Goal: Use online tool/utility: Utilize a website feature to perform a specific function

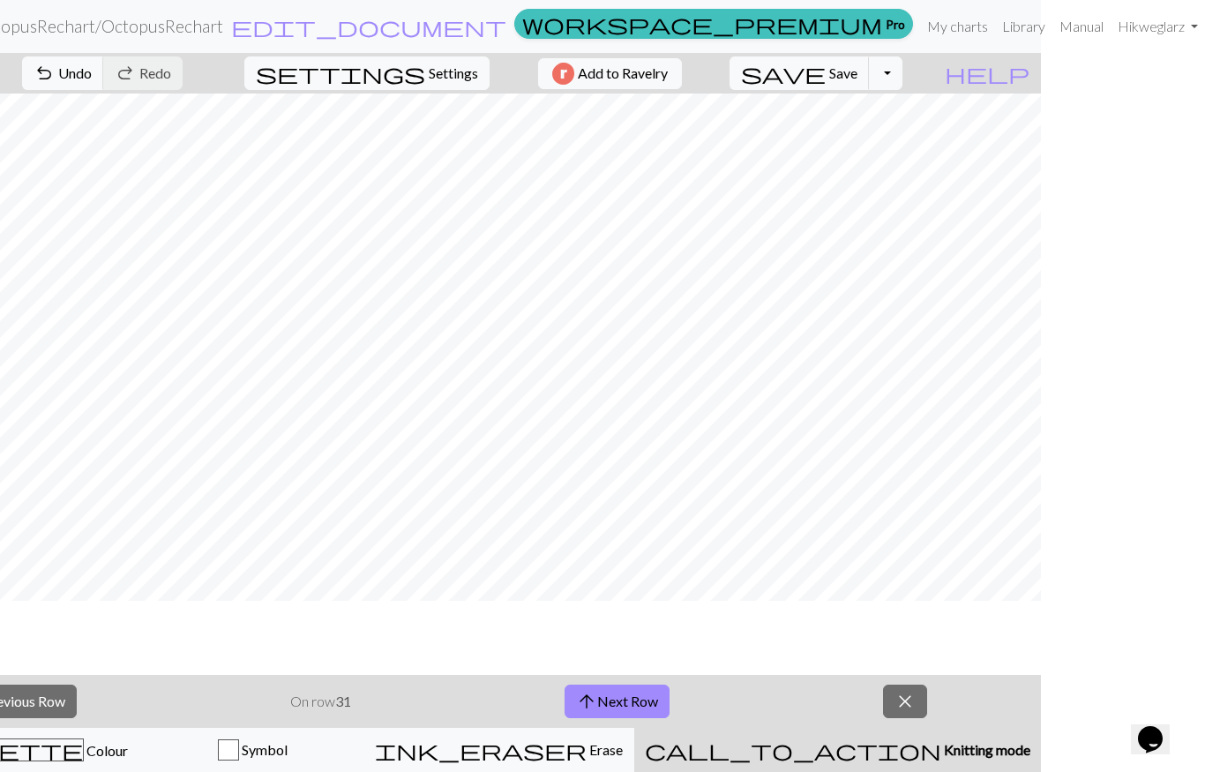
scroll to position [53, 0]
click at [1041, 87] on html "This website uses cookies to ensure you get the best experience on our website.…" at bounding box center [438, 386] width 1205 height 772
click at [1069, 16] on link "Manual" at bounding box center [1081, 26] width 58 height 35
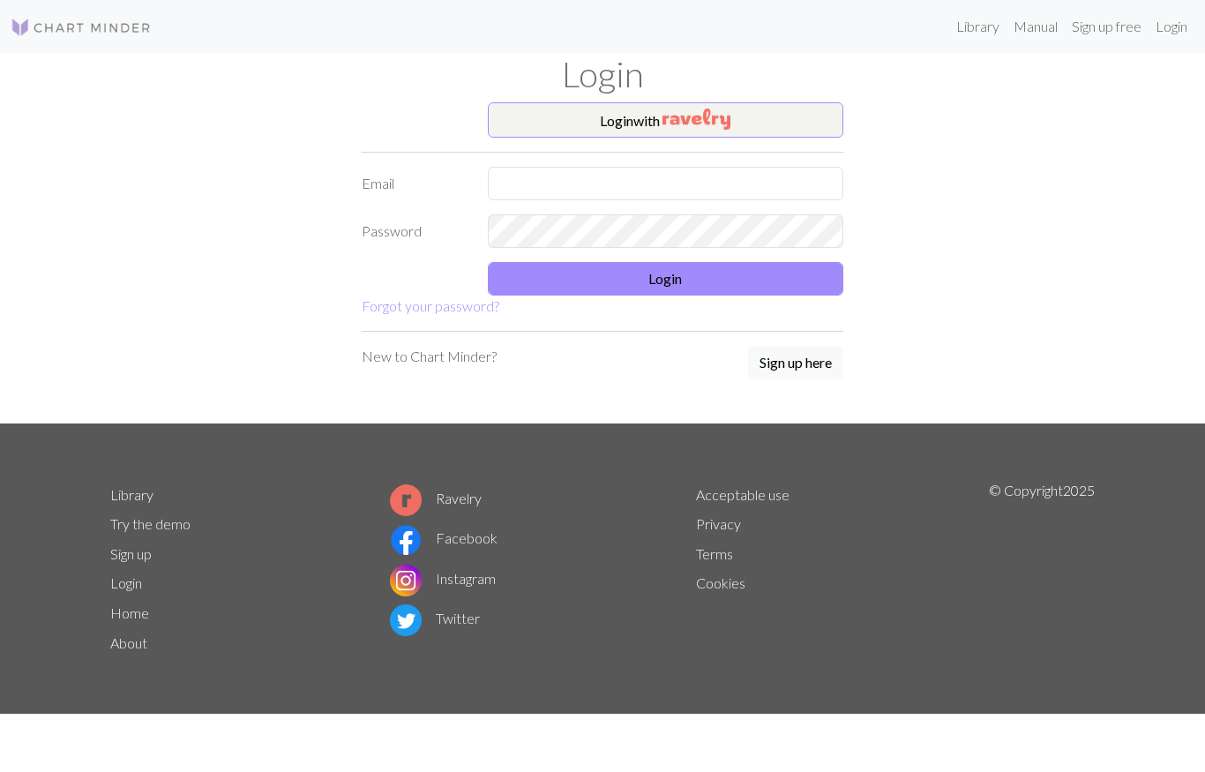
click at [704, 110] on img "button" at bounding box center [696, 118] width 68 height 21
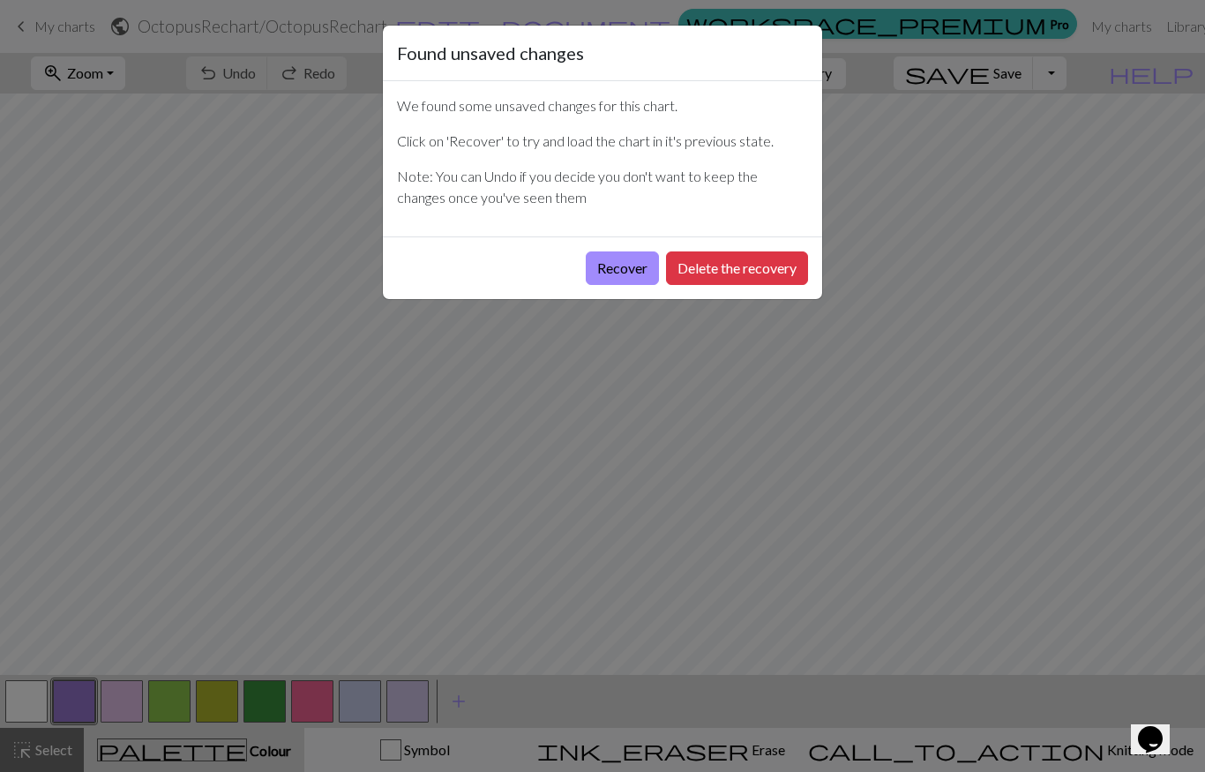
click at [621, 272] on button "Recover" at bounding box center [622, 268] width 73 height 34
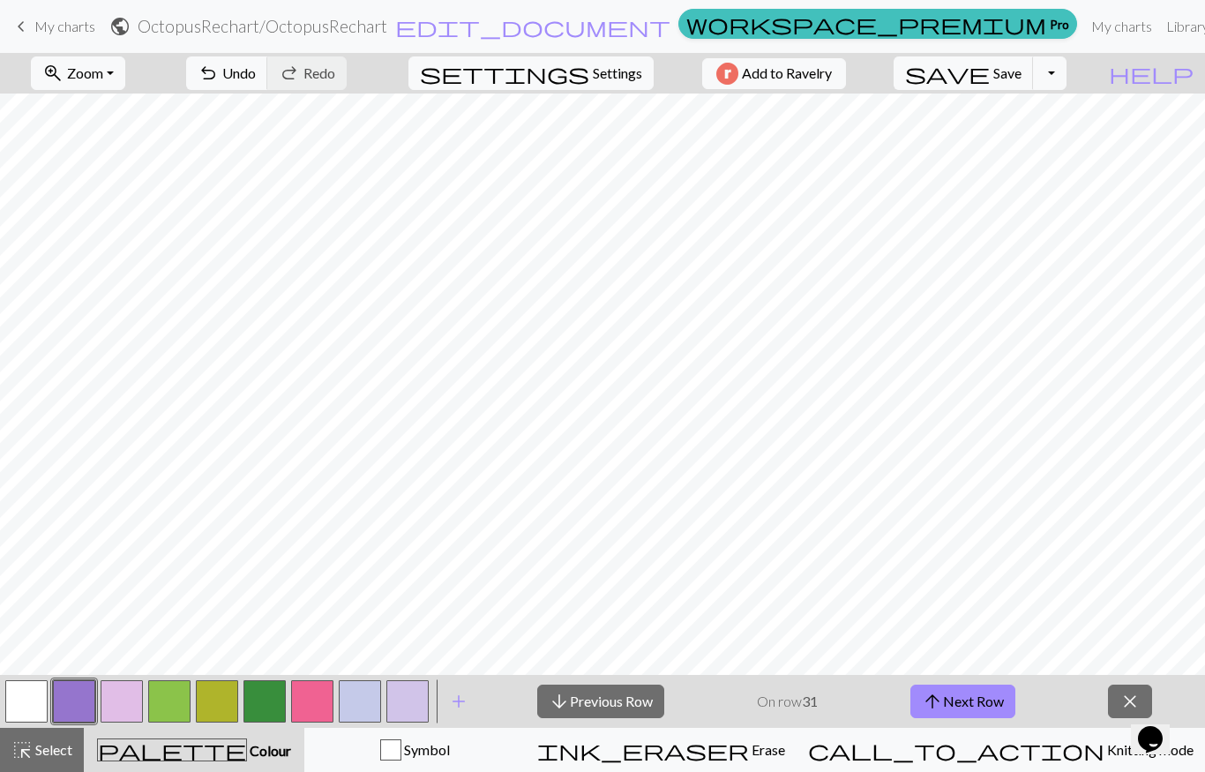
click at [96, 78] on span "Zoom" at bounding box center [85, 72] width 36 height 17
click at [86, 207] on button "50%" at bounding box center [101, 212] width 139 height 28
click at [980, 697] on button "arrow_upward Next Row" at bounding box center [962, 701] width 105 height 34
click at [123, 68] on button "zoom_in Zoom Zoom" at bounding box center [78, 73] width 94 height 34
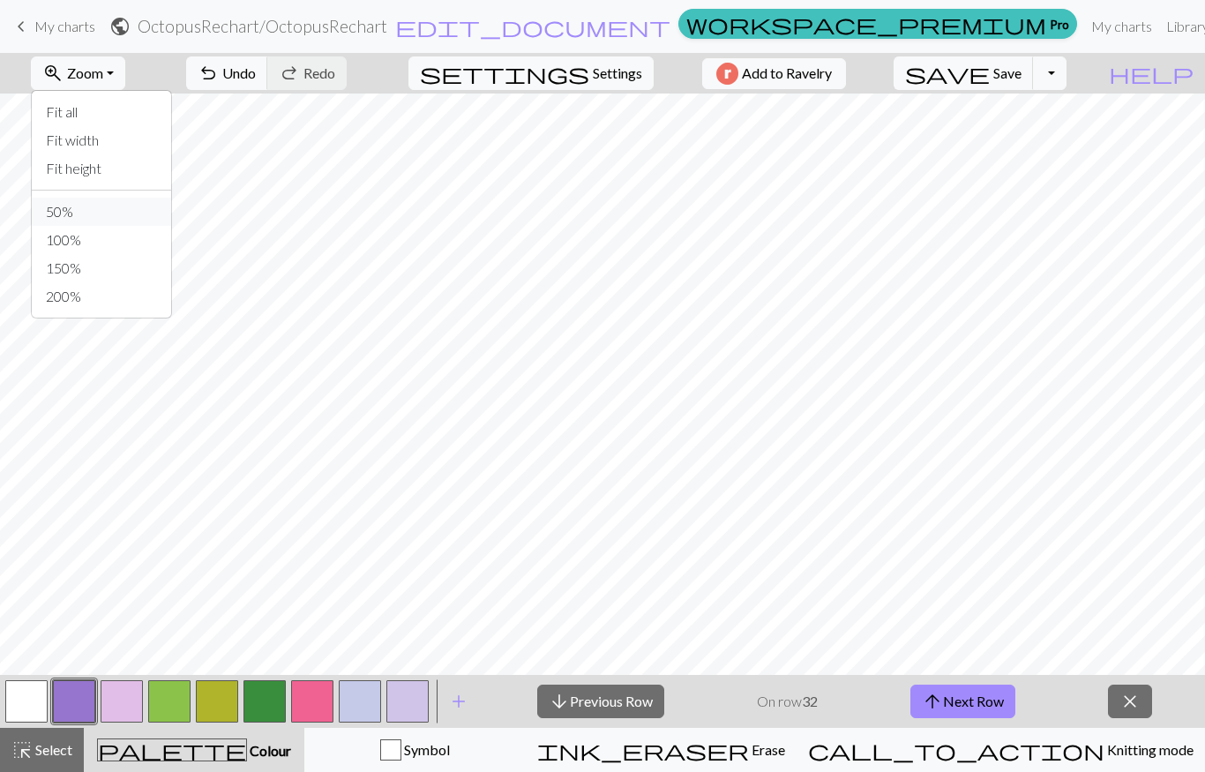
click at [89, 215] on button "50%" at bounding box center [101, 212] width 139 height 28
